Goal: Communication & Community: Ask a question

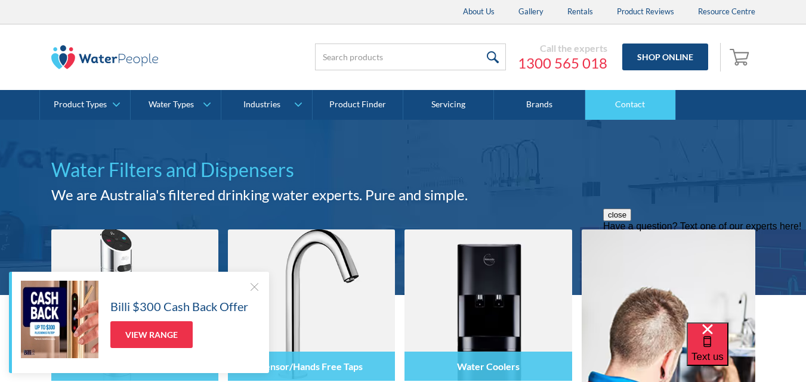
click at [617, 104] on link "Contact" at bounding box center [630, 105] width 91 height 30
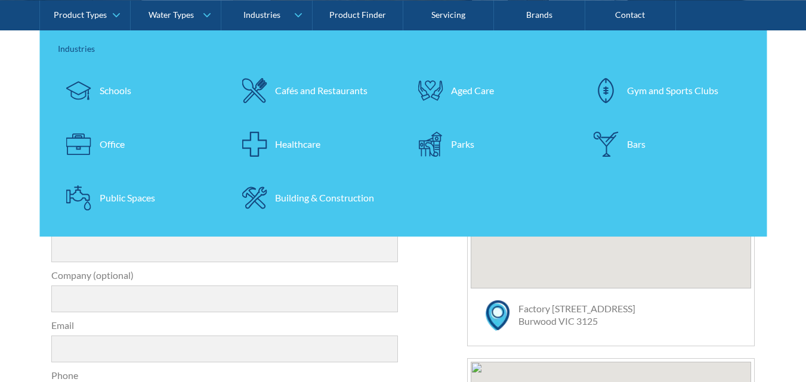
scroll to position [358, 0]
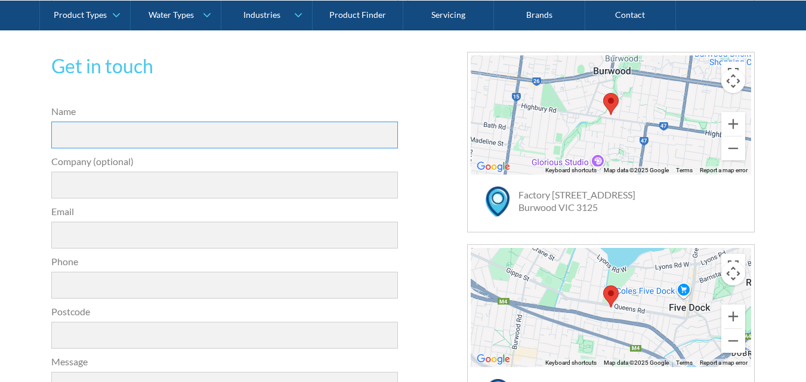
drag, startPoint x: 104, startPoint y: 131, endPoint x: 109, endPoint y: 135, distance: 6.3
click at [107, 132] on input "Name" at bounding box center [224, 135] width 347 height 27
type input "[PERSON_NAME]"
type input "10horses"
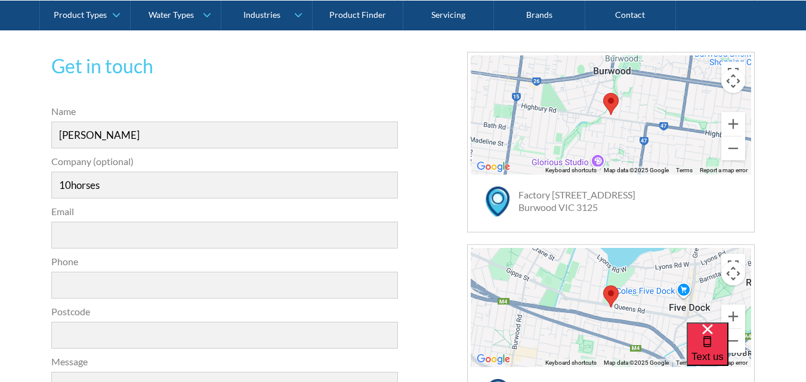
type input "[EMAIL_ADDRESS][DOMAIN_NAME]"
type input "06291352684"
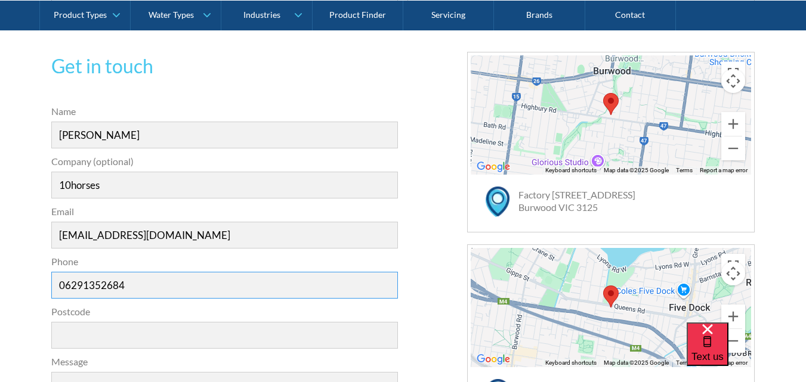
type input "700129"
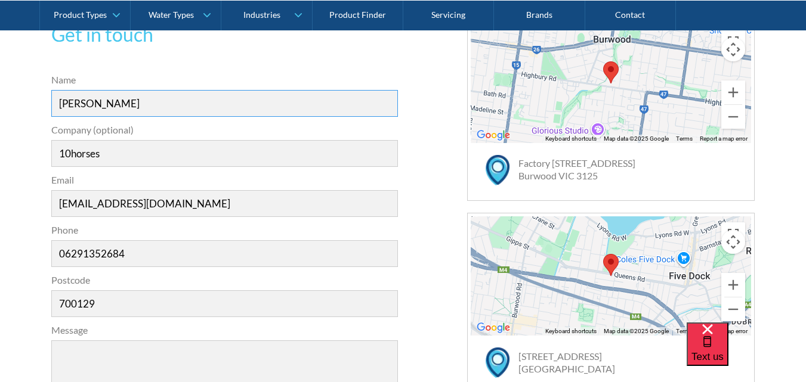
scroll to position [477, 0]
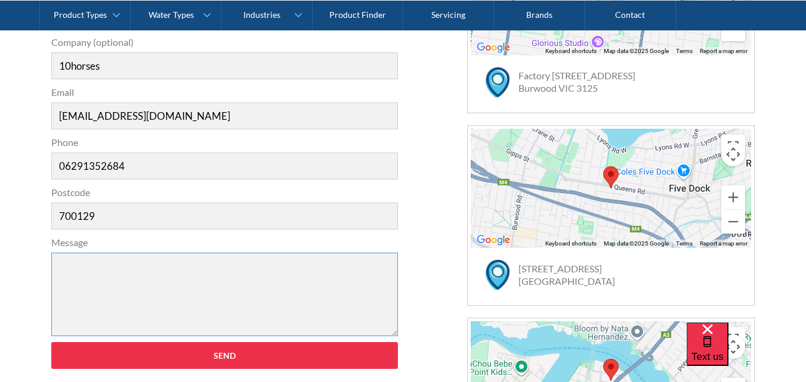
click at [143, 297] on textarea "Message" at bounding box center [224, 295] width 347 height 84
paste textarea "Hi there, I hope you are doing well. I was going through your website & I perso…"
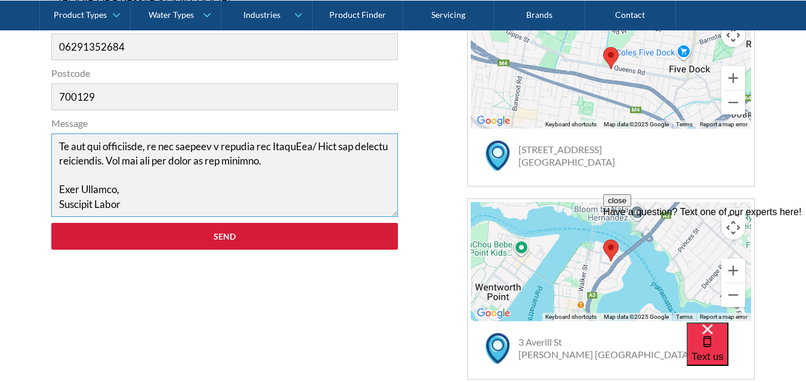
scroll to position [0, 0]
type textarea "Hi there, I hope you are doing well. I was going through your website & I perso…"
click at [221, 240] on input "Send" at bounding box center [224, 236] width 347 height 27
